Goal: Find contact information: Find contact information

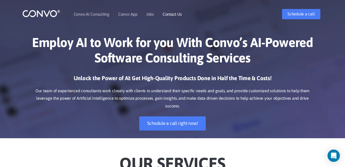
click at [172, 14] on link "Contact Us" at bounding box center [172, 14] width 19 height 4
